Goal: Task Accomplishment & Management: Complete application form

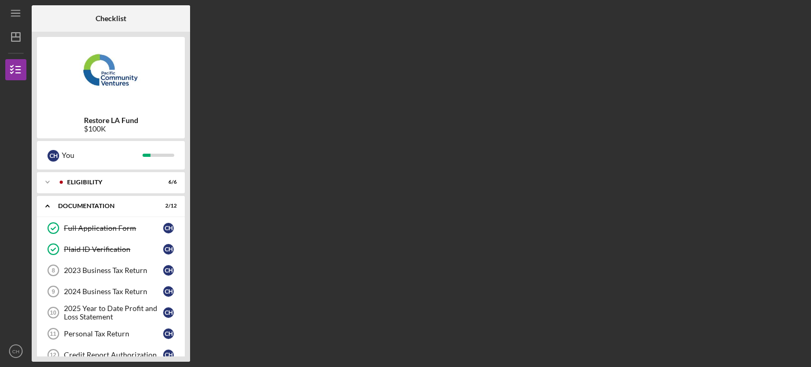
click at [320, 183] on div "Checklist Restore LA Fund $100K C H You Icon/Expander Eligibility 6 / 6 Icon/Ex…" at bounding box center [419, 183] width 774 height 356
click at [131, 271] on div "2023 Business Tax Return" at bounding box center [113, 270] width 99 height 8
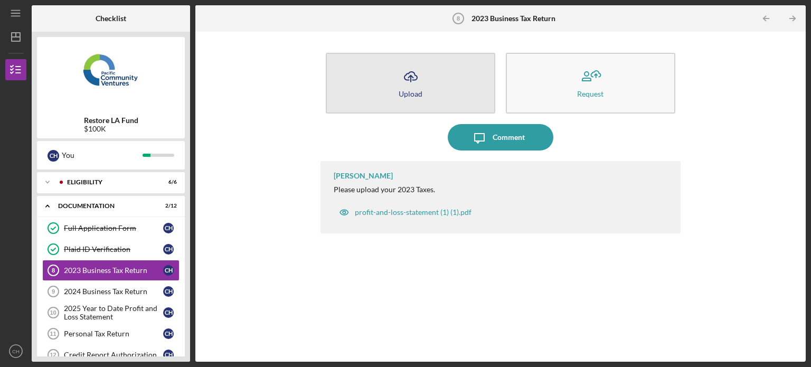
click at [436, 97] on button "Icon/Upload Upload" at bounding box center [410, 83] width 169 height 61
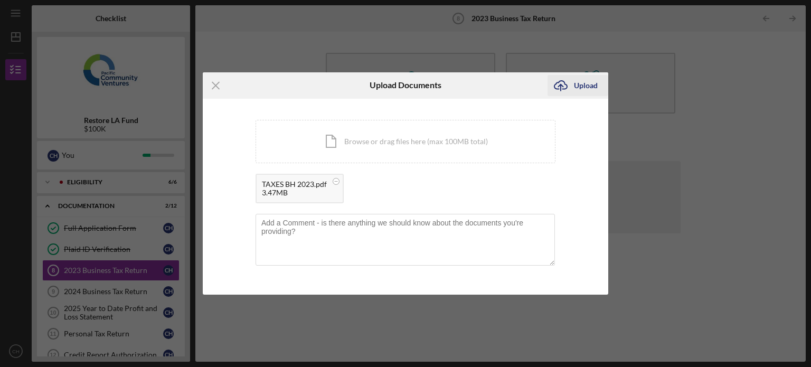
click at [586, 82] on div "Upload" at bounding box center [586, 85] width 24 height 21
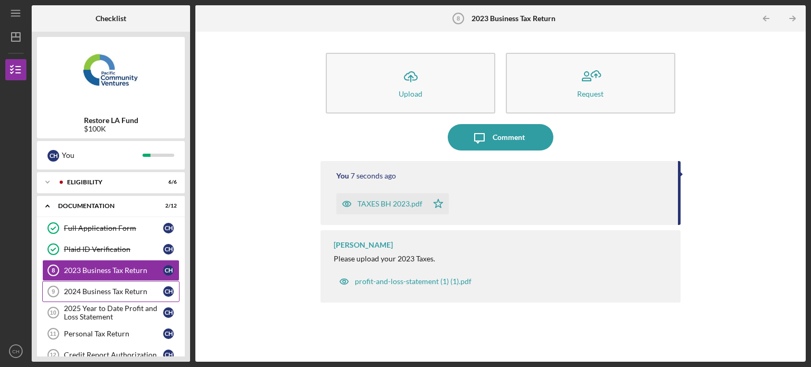
click at [118, 291] on div "2024 Business Tax Return" at bounding box center [113, 291] width 99 height 8
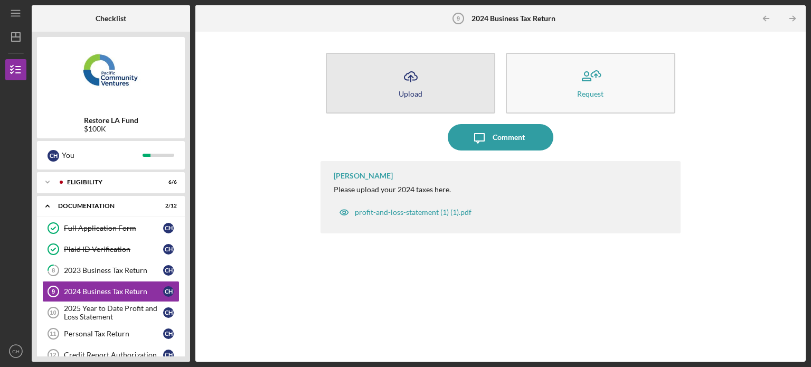
click at [414, 96] on div "Upload" at bounding box center [410, 94] width 24 height 8
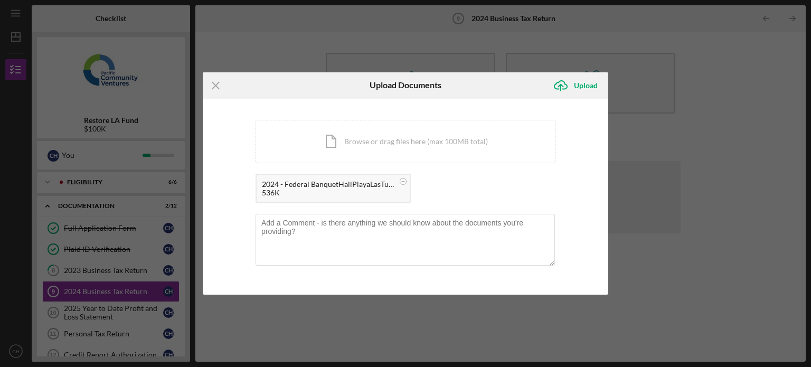
click at [694, 32] on div "Icon/Menu Close Upload Documents Icon/Upload Upload You're uploading documents …" at bounding box center [405, 183] width 811 height 367
click at [589, 85] on div "Upload" at bounding box center [586, 85] width 24 height 21
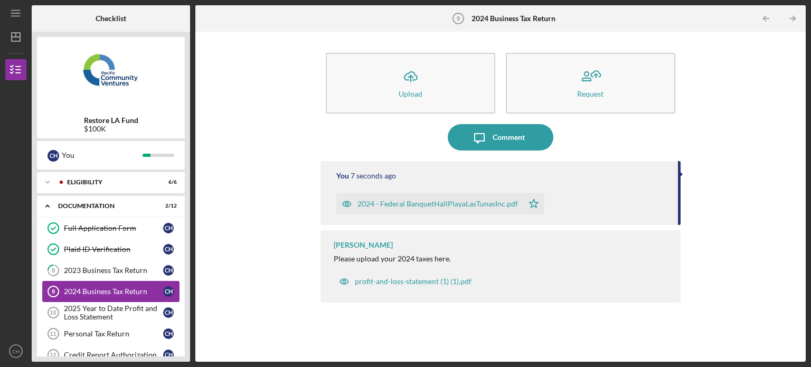
click at [139, 285] on link "2024 Business Tax Return 9 2024 Business Tax Return C H" at bounding box center [110, 291] width 137 height 21
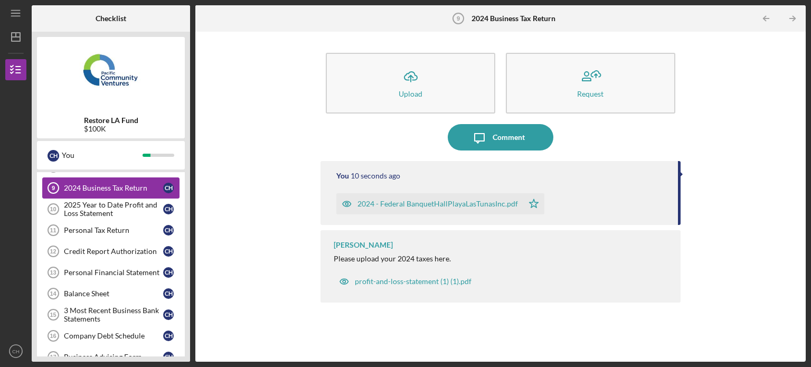
scroll to position [106, 0]
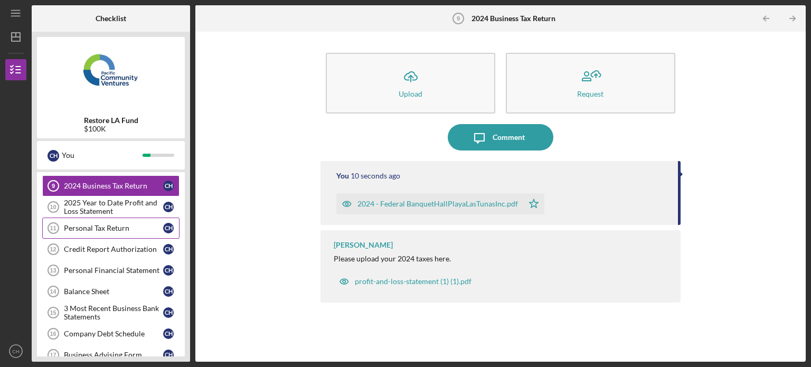
click at [141, 231] on link "Personal Tax Return 11 Personal Tax Return C H" at bounding box center [110, 227] width 137 height 21
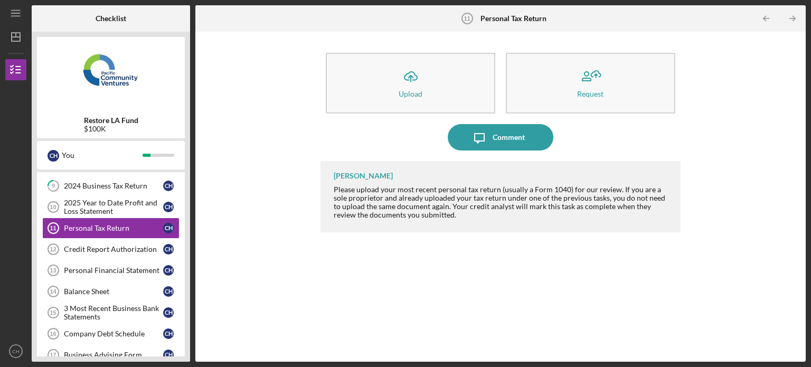
click at [753, 44] on div "Icon/Upload Upload Request Icon/Message Comment [PERSON_NAME] Please upload you…" at bounding box center [500, 196] width 599 height 319
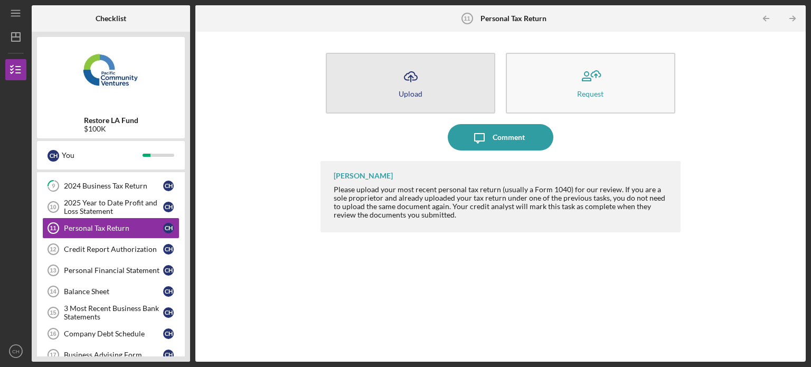
click at [360, 79] on button "Icon/Upload Upload" at bounding box center [410, 83] width 169 height 61
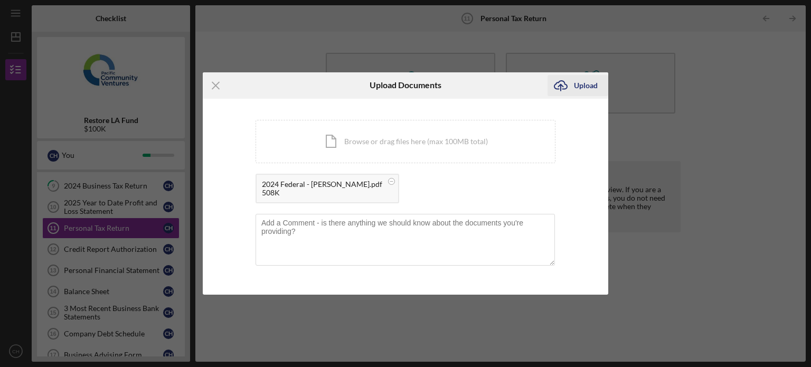
click at [580, 81] on div "Upload" at bounding box center [586, 85] width 24 height 21
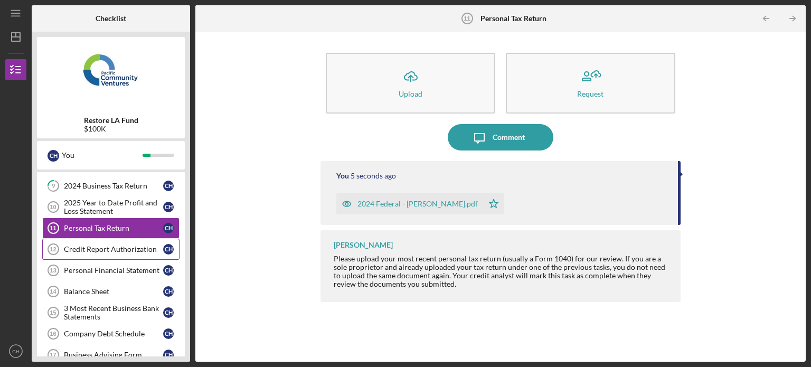
click at [108, 253] on link "Credit Report Authorization 12 Credit Report Authorization C H" at bounding box center [110, 249] width 137 height 21
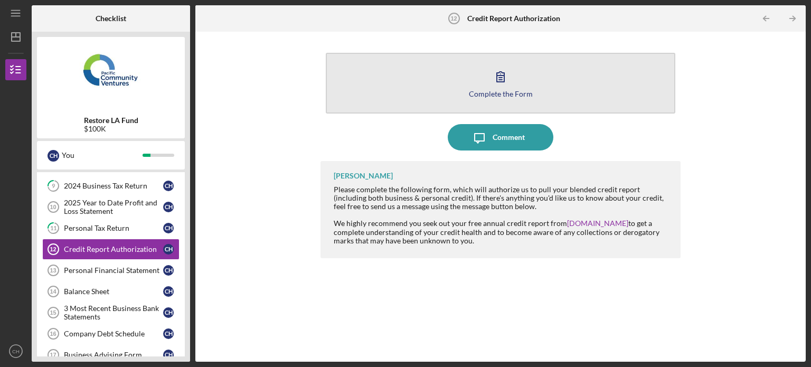
click at [504, 70] on icon "button" at bounding box center [500, 76] width 26 height 26
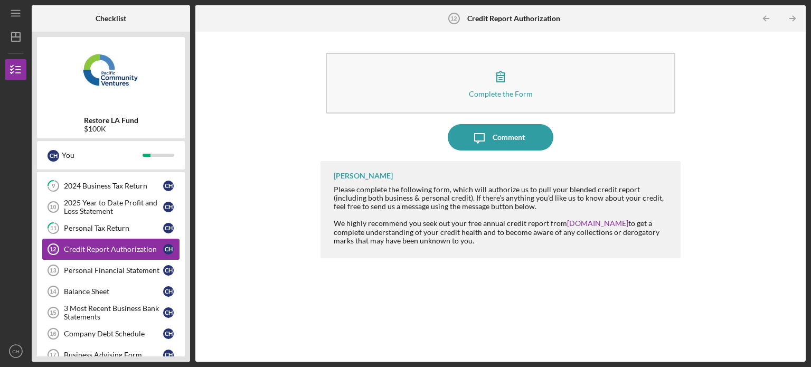
click at [138, 246] on div "Credit Report Authorization" at bounding box center [113, 249] width 99 height 8
click at [131, 266] on div "Personal Financial Statement" at bounding box center [113, 270] width 99 height 8
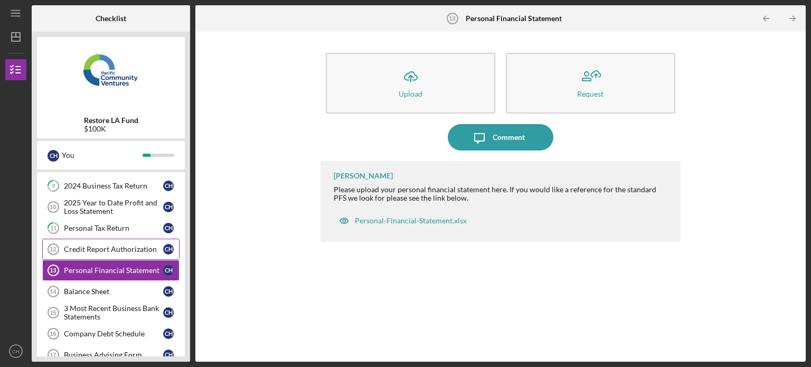
click at [138, 247] on div "Credit Report Authorization" at bounding box center [113, 249] width 99 height 8
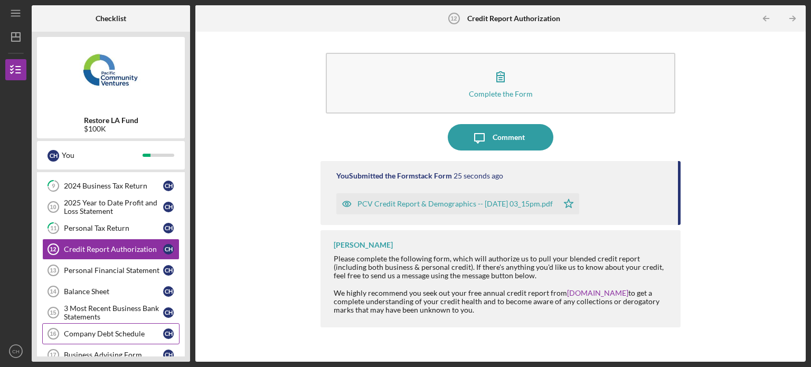
click at [137, 331] on div "Company Debt Schedule" at bounding box center [113, 333] width 99 height 8
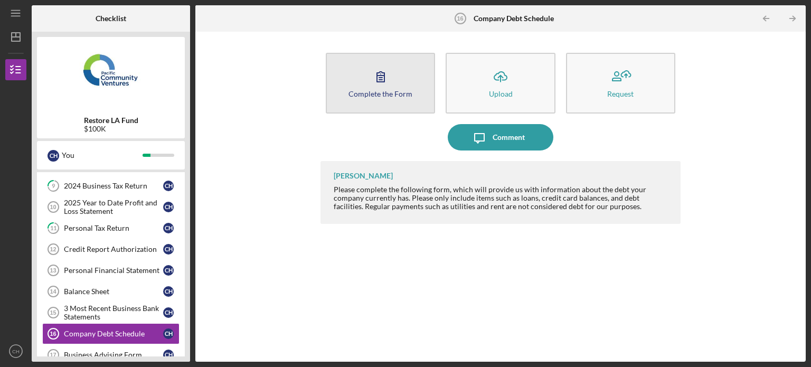
click at [393, 99] on button "Complete the Form Form" at bounding box center [380, 83] width 109 height 61
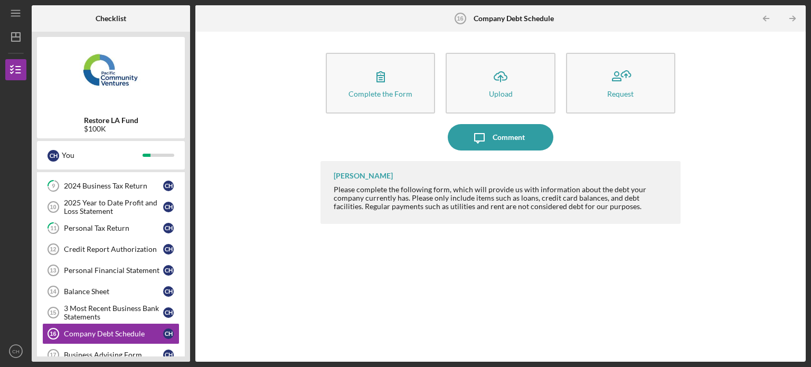
click at [184, 177] on div "Full Application Form Full Application Form C H Plaid ID Verification Plaid ID …" at bounding box center [111, 241] width 148 height 259
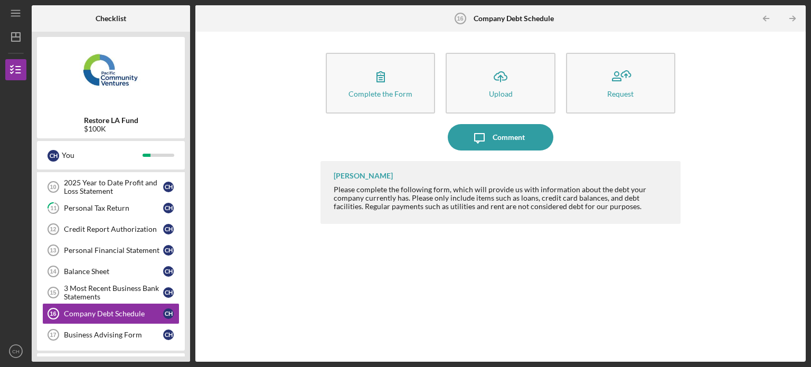
scroll to position [127, 0]
click at [114, 330] on div "Business Advising Form" at bounding box center [113, 333] width 99 height 8
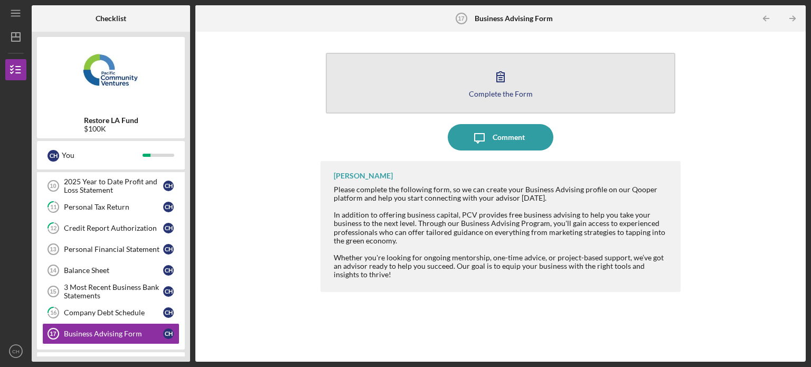
click at [576, 88] on button "Complete the Form Form" at bounding box center [500, 83] width 349 height 61
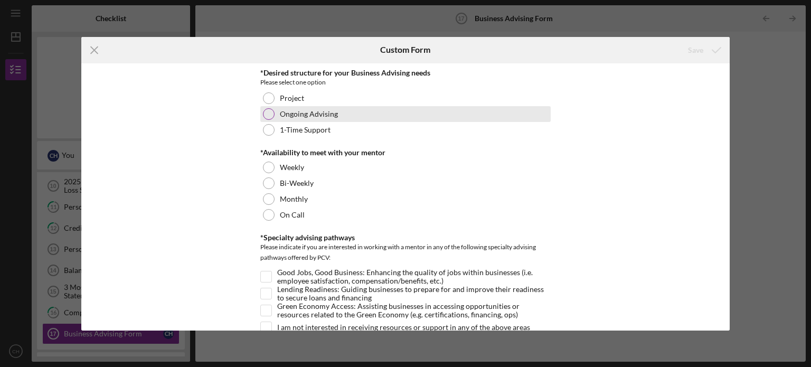
click at [330, 110] on label "Ongoing Advising" at bounding box center [309, 114] width 58 height 8
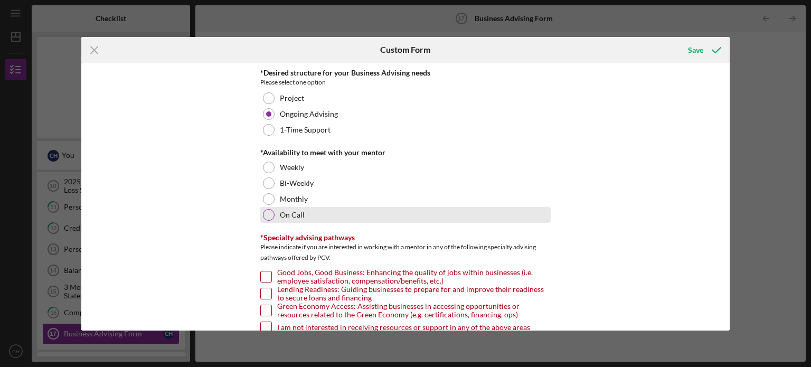
click at [288, 215] on label "On Call" at bounding box center [292, 215] width 25 height 8
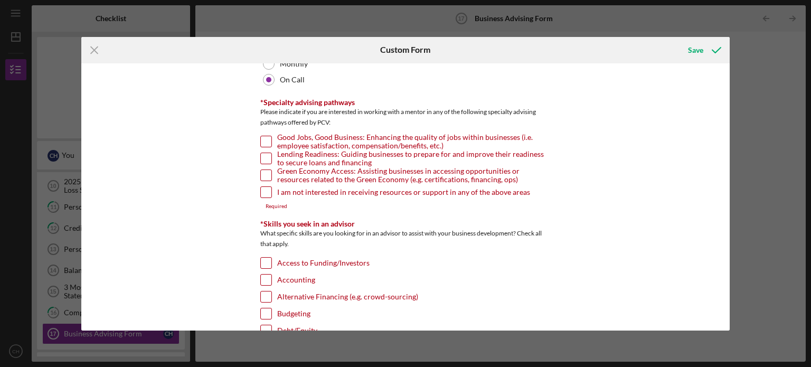
scroll to position [155, 0]
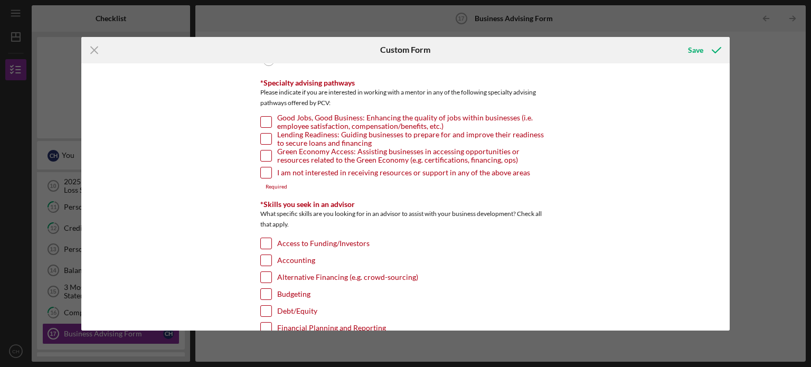
click at [264, 120] on input "Good Jobs, Good Business: Enhancing the quality of jobs within businesses (i.e.…" at bounding box center [266, 122] width 11 height 11
checkbox input "true"
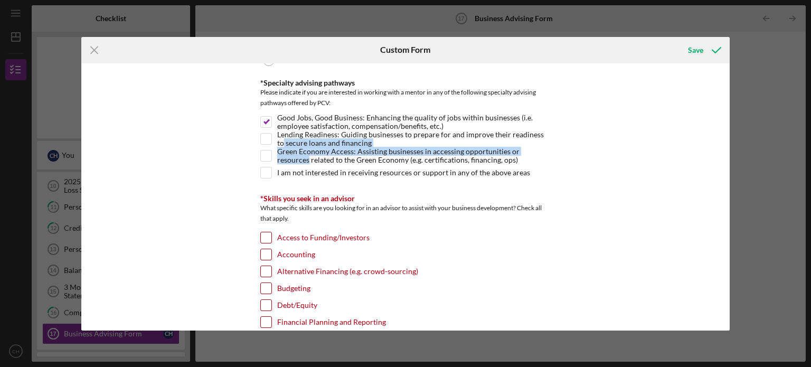
drag, startPoint x: 729, startPoint y: 137, endPoint x: 727, endPoint y: 158, distance: 21.2
click at [727, 158] on div "Icon/Menu Close Custom Form Save *Desired structure for your Business Advising …" at bounding box center [405, 183] width 811 height 367
click at [616, 159] on div "*Desired structure for your Business Advising needs Please select one option Pr…" at bounding box center [405, 196] width 649 height 267
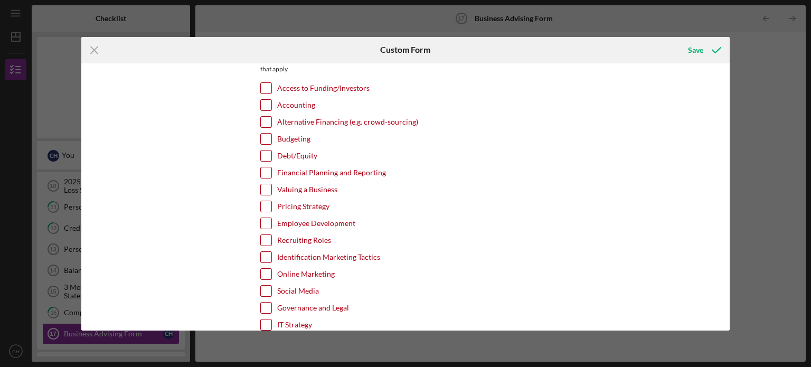
scroll to position [308, 0]
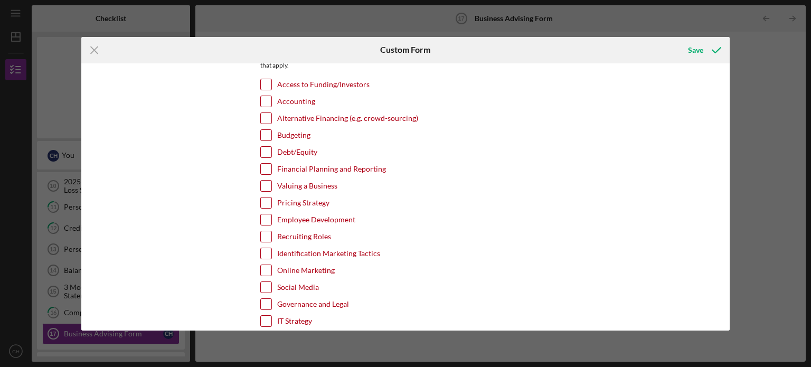
click at [270, 85] on div "Access to Funding/Investors" at bounding box center [405, 87] width 290 height 17
click at [266, 81] on input "Access to Funding/Investors" at bounding box center [266, 84] width 11 height 11
checkbox input "true"
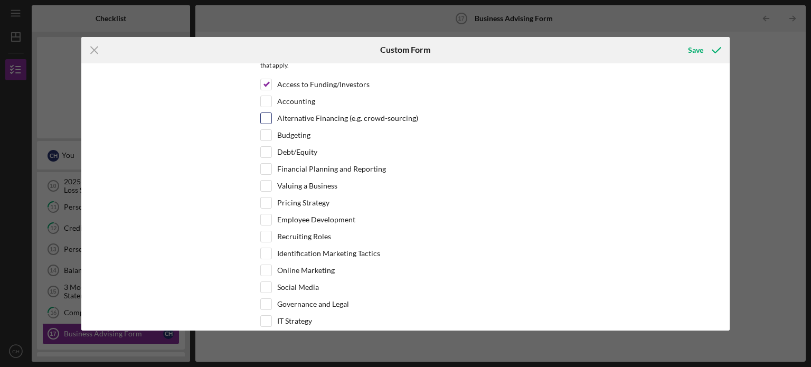
click at [270, 117] on div at bounding box center [266, 118] width 12 height 12
click at [264, 117] on input "Alternative Financing (e.g. crowd-sourcing)" at bounding box center [266, 118] width 11 height 11
checkbox input "true"
click at [265, 148] on input "Debt/Equity" at bounding box center [266, 152] width 11 height 11
checkbox input "true"
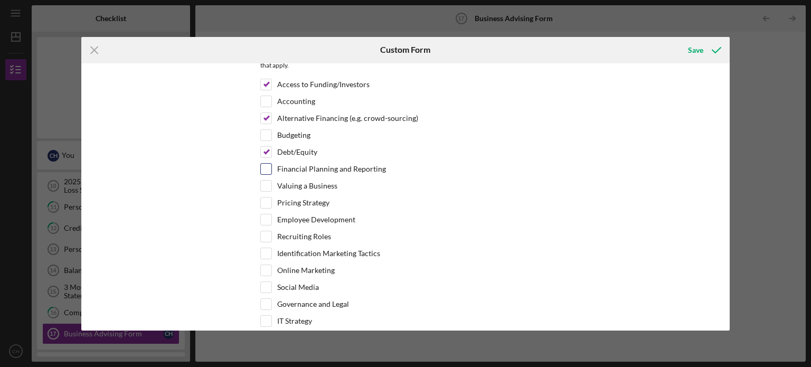
click at [266, 166] on input "Financial Planning and Reporting" at bounding box center [266, 169] width 11 height 11
checkbox input "true"
click at [265, 203] on input "Pricing Strategy" at bounding box center [266, 202] width 11 height 11
checkbox input "true"
click at [265, 236] on input "Recruiting Roles" at bounding box center [266, 236] width 11 height 11
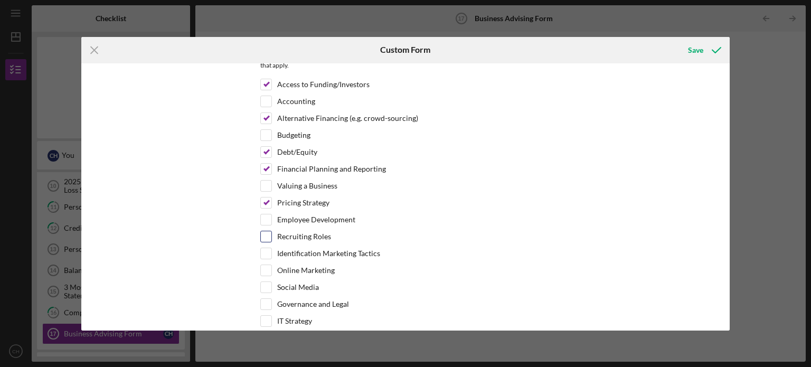
checkbox input "true"
click at [265, 268] on input "Online Marketing" at bounding box center [266, 270] width 11 height 11
checkbox input "true"
click at [266, 284] on input "Social Media" at bounding box center [266, 287] width 11 height 11
checkbox input "true"
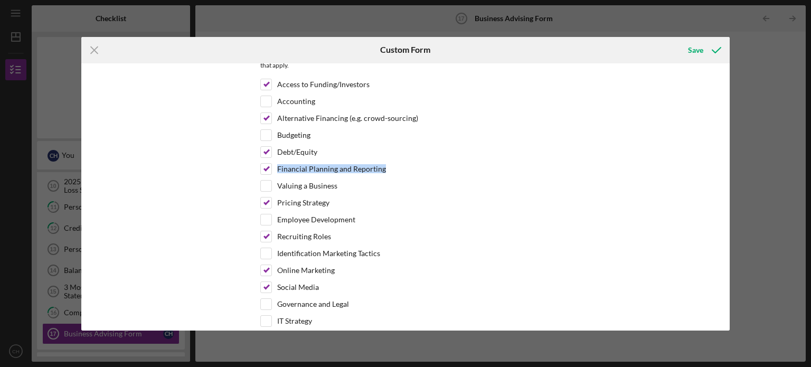
drag, startPoint x: 729, startPoint y: 158, endPoint x: 731, endPoint y: 166, distance: 8.7
click at [731, 166] on div "Icon/Menu Close Custom Form Save *Desired structure for your Business Advising …" at bounding box center [405, 183] width 811 height 367
click at [671, 163] on div "*Desired structure for your Business Advising needs Please select one option Pr…" at bounding box center [405, 196] width 649 height 267
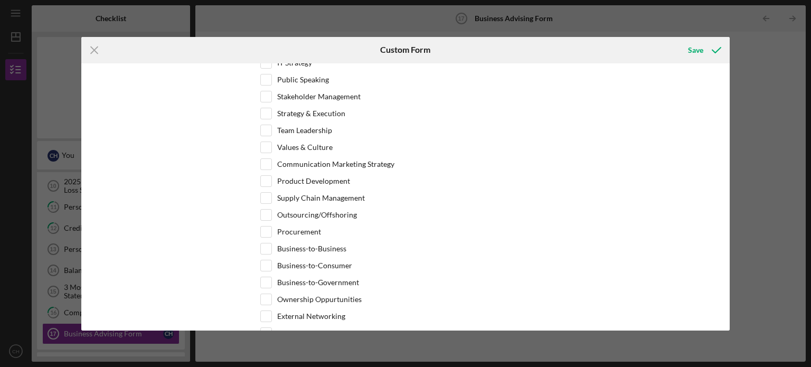
scroll to position [568, 0]
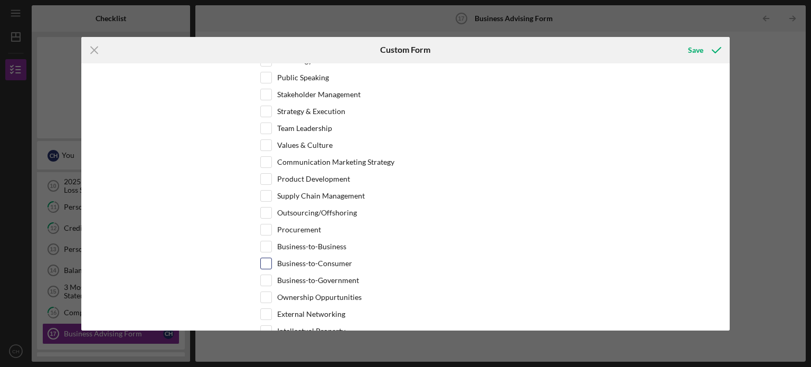
click at [281, 258] on label "Business-to-Consumer" at bounding box center [314, 263] width 75 height 11
click at [271, 258] on input "Business-to-Consumer" at bounding box center [266, 263] width 11 height 11
checkbox input "true"
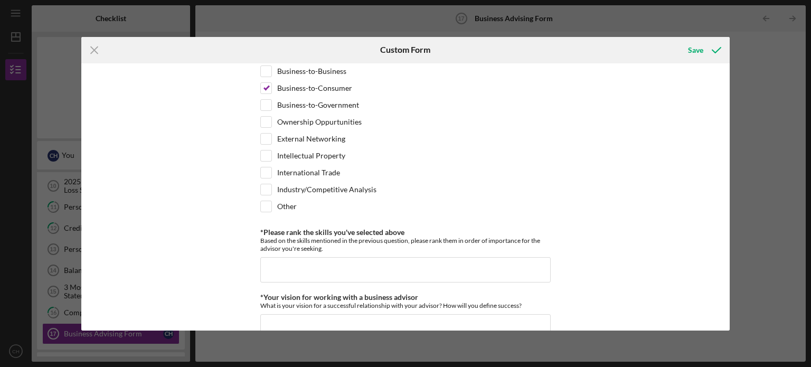
scroll to position [747, 0]
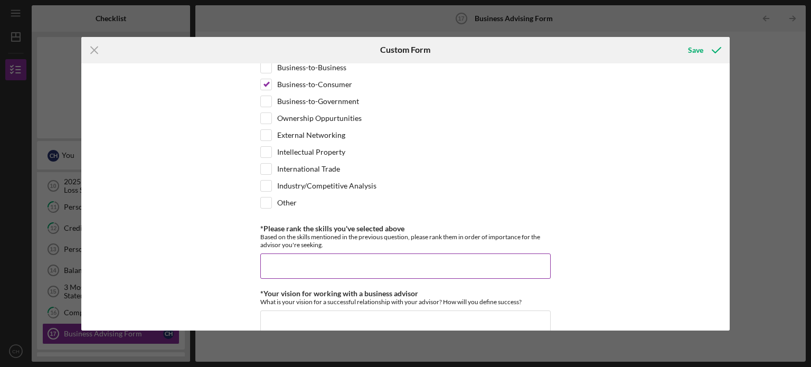
click at [455, 256] on input "*Please rank the skills you've selected above" at bounding box center [405, 265] width 290 height 25
type input "1-9"
drag, startPoint x: 726, startPoint y: 232, endPoint x: 727, endPoint y: 244, distance: 12.2
click at [727, 244] on div "*Desired structure for your Business Advising needs Please select one option Pr…" at bounding box center [405, 196] width 649 height 267
click at [700, 220] on div "*Desired structure for your Business Advising needs Please select one option Pr…" at bounding box center [405, 196] width 649 height 267
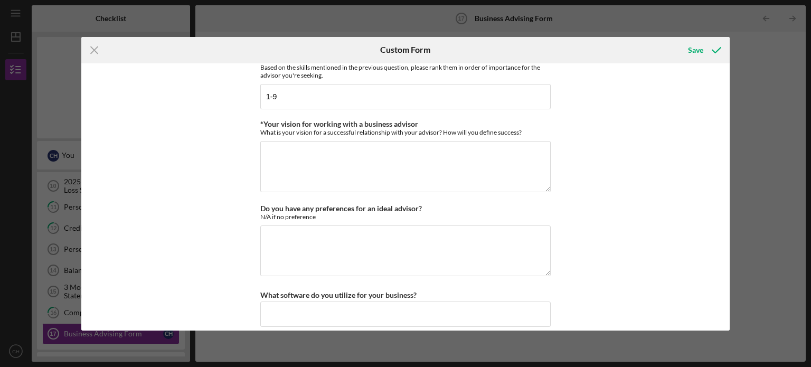
scroll to position [951, 0]
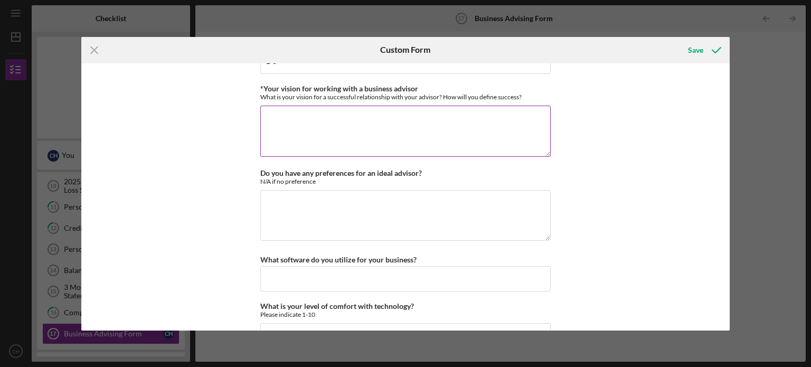
click at [464, 120] on textarea "*Your vision for working with a business advisor" at bounding box center [405, 131] width 290 height 51
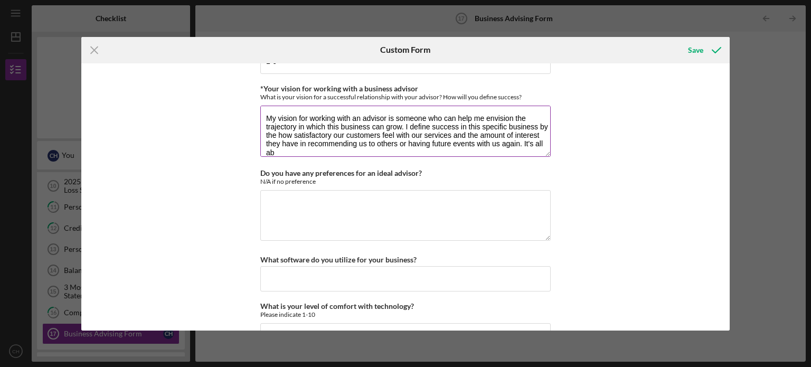
scroll to position [0, 0]
type textarea "My vision for working with an advisor is someone who can help me envision the t…"
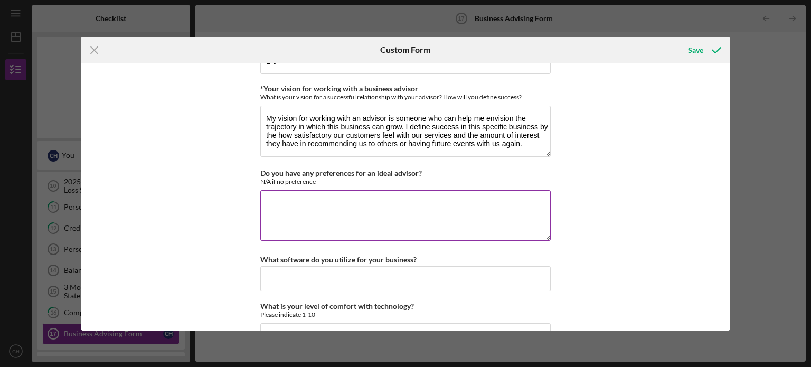
click at [402, 190] on textarea "Do you have any preferences for an ideal advisor?" at bounding box center [405, 215] width 290 height 51
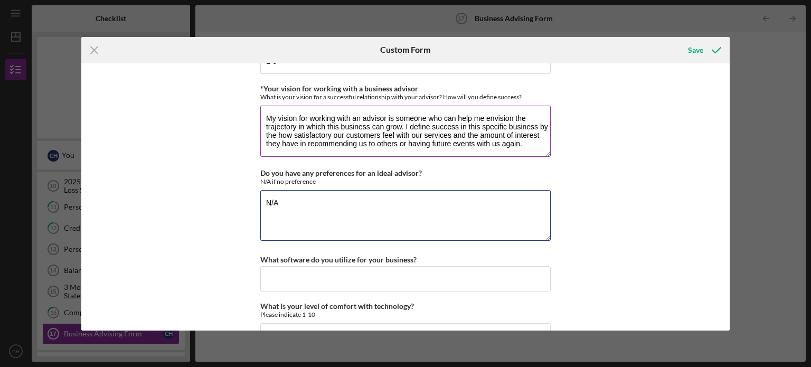
type textarea "N/A"
click at [285, 126] on textarea "My vision for working with an advisor is someone who can help me envision the t…" at bounding box center [405, 131] width 290 height 51
click at [537, 125] on textarea "My vision for working with an advisor is someone who can help me envision the t…" at bounding box center [405, 131] width 290 height 51
type textarea "My vision for working with an advisor is someone who can help me envision the t…"
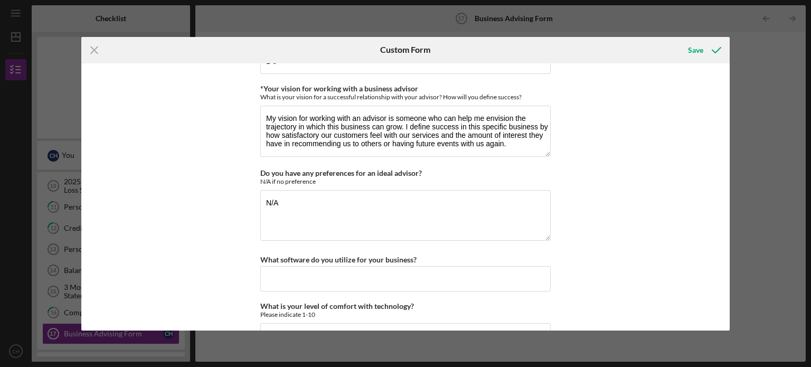
click at [572, 157] on div "*Desired structure for your Business Advising needs Please select one option Pr…" at bounding box center [405, 196] width 649 height 267
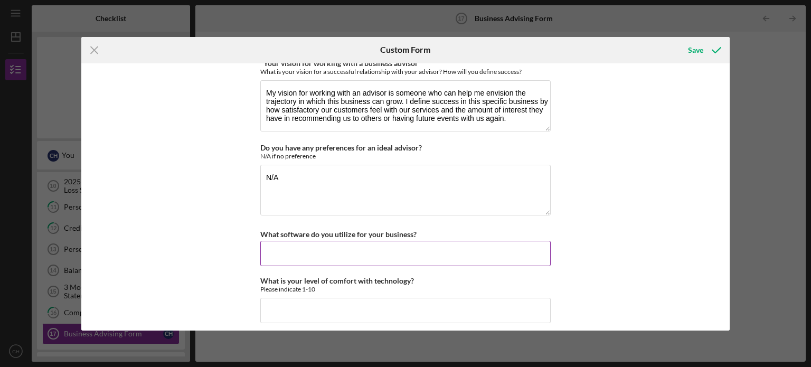
click at [485, 241] on input "What software do you utilize for your business?" at bounding box center [405, 253] width 290 height 25
type input "M"
type input "Canva, Microsoft Word, Google Docs, Capcut"
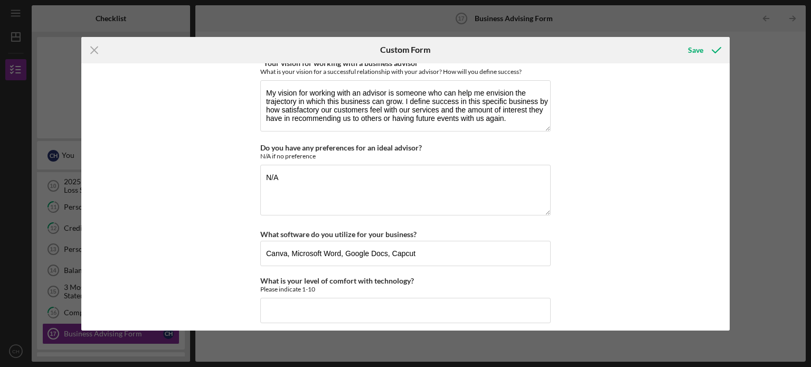
click at [583, 266] on div "*Desired structure for your Business Advising needs Please select one option Pr…" at bounding box center [405, 196] width 649 height 267
click at [365, 300] on input "What is your level of comfort with technology?" at bounding box center [405, 310] width 290 height 25
type input "5"
click at [717, 47] on icon "submit" at bounding box center [716, 50] width 26 height 26
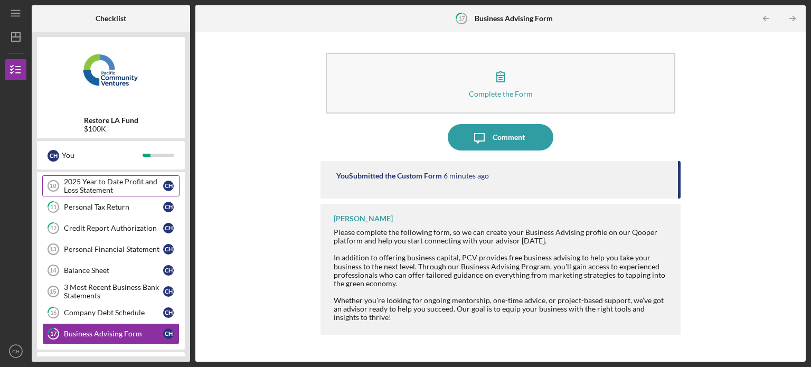
click at [145, 185] on div "2025 Year to Date Profit and Loss Statement" at bounding box center [113, 185] width 99 height 17
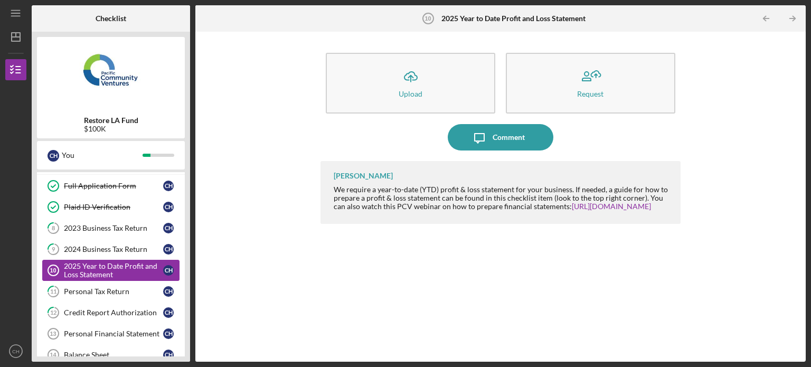
scroll to position [21, 0]
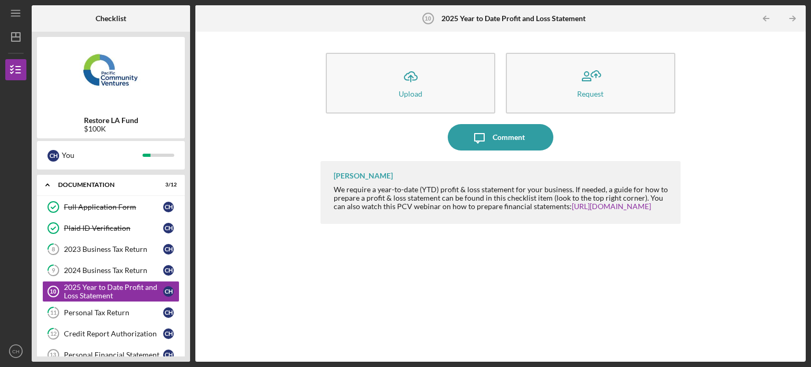
click at [185, 64] on div "Restore LA Fund $100K C H You Icon/Expander Eligibility 6 / 6 Icon/Expander Doc…" at bounding box center [111, 197] width 158 height 330
